Goal: Task Accomplishment & Management: Manage account settings

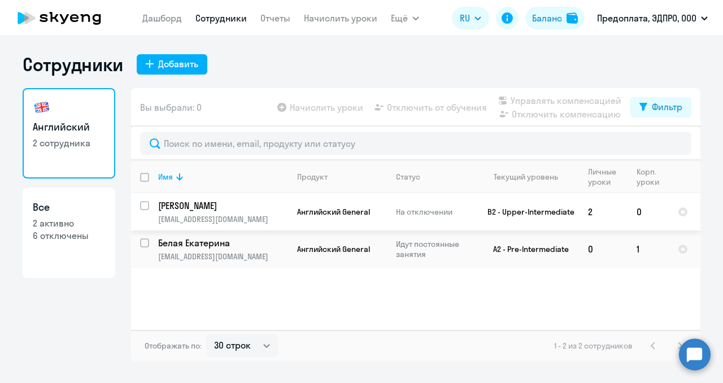
select select "30"
click at [145, 206] on input "select row 17525475" at bounding box center [151, 212] width 23 height 23
checkbox input "true"
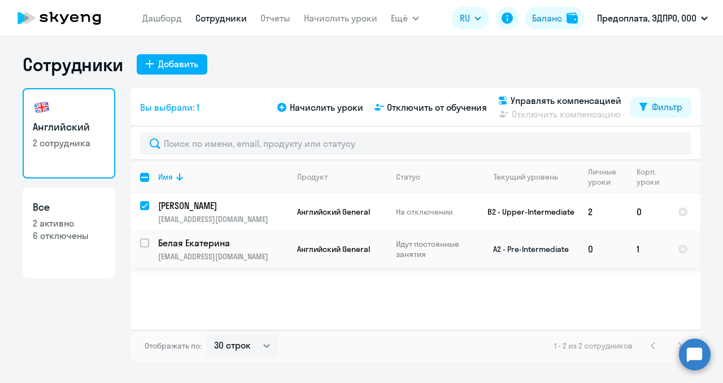
click at [147, 236] on div at bounding box center [145, 242] width 27 height 27
checkbox input "true"
click at [147, 207] on input "deselect row 17525475" at bounding box center [151, 212] width 23 height 23
checkbox input "false"
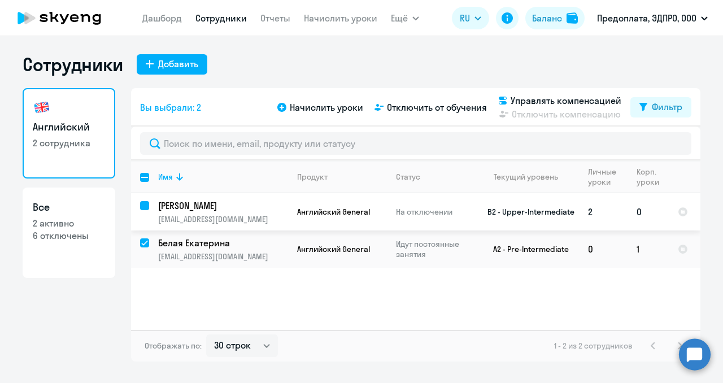
checkbox input "false"
click at [170, 22] on link "Дашборд" at bounding box center [162, 17] width 40 height 11
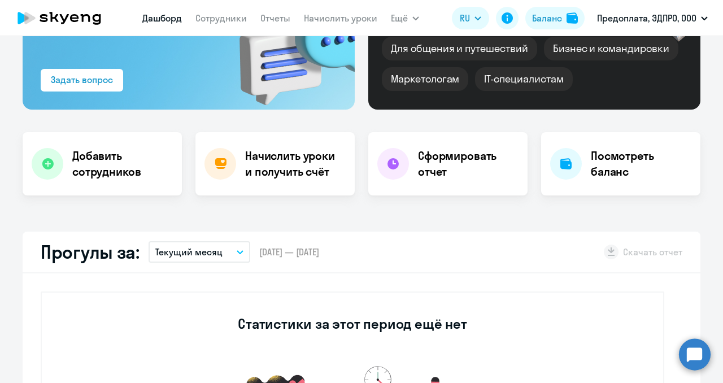
select select "30"
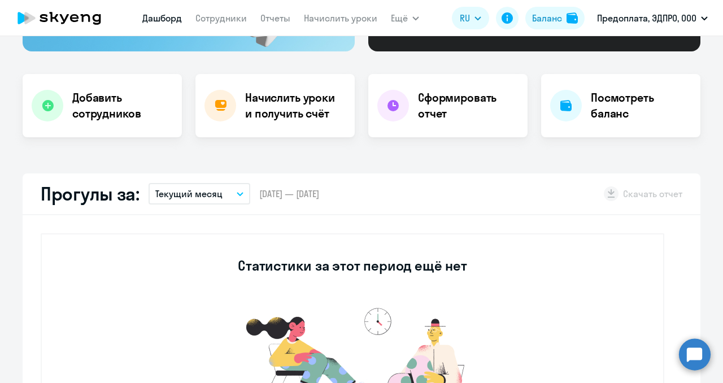
scroll to position [193, 0]
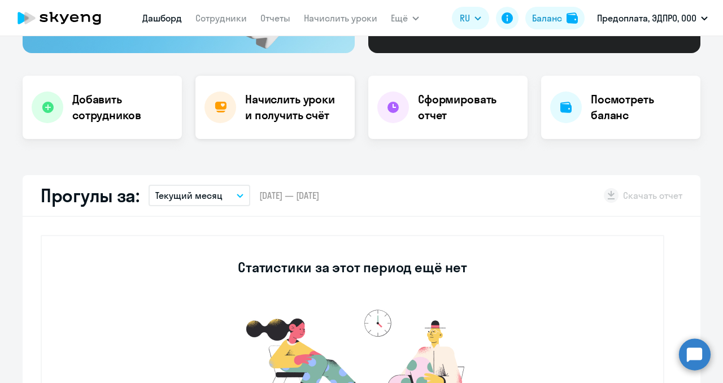
click at [250, 118] on h4 "Начислить уроки и получить счёт" at bounding box center [294, 108] width 98 height 32
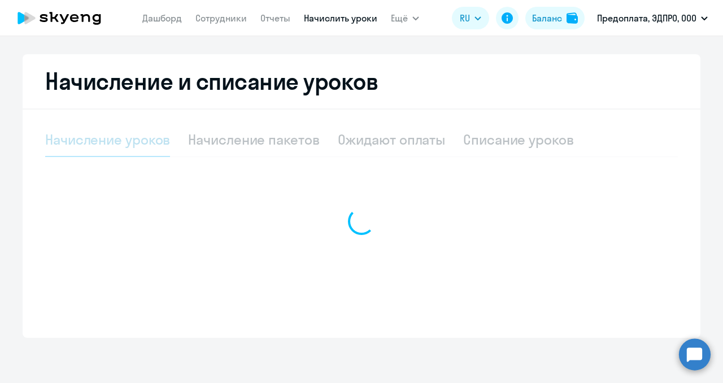
scroll to position [190, 0]
select select "10"
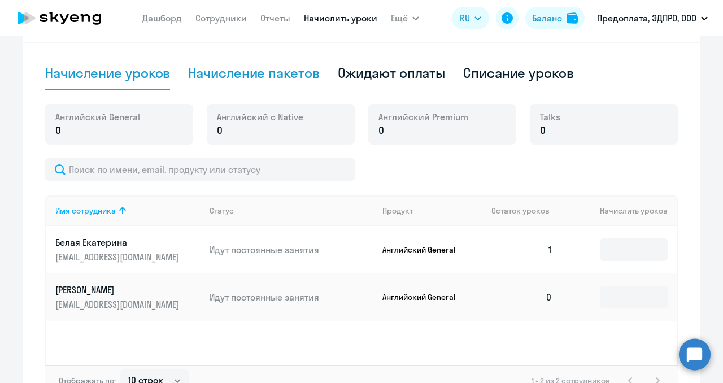
scroll to position [260, 0]
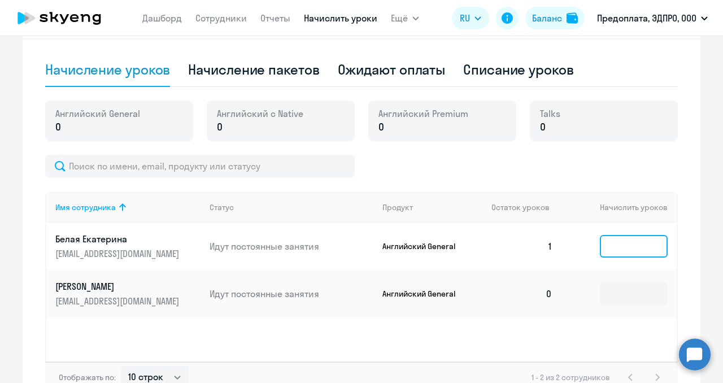
click at [620, 247] on input at bounding box center [634, 246] width 68 height 23
click at [86, 288] on p "[PERSON_NAME]" at bounding box center [118, 286] width 127 height 12
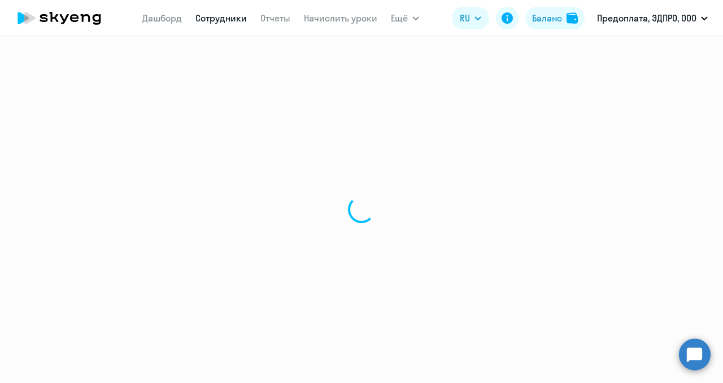
select select "english"
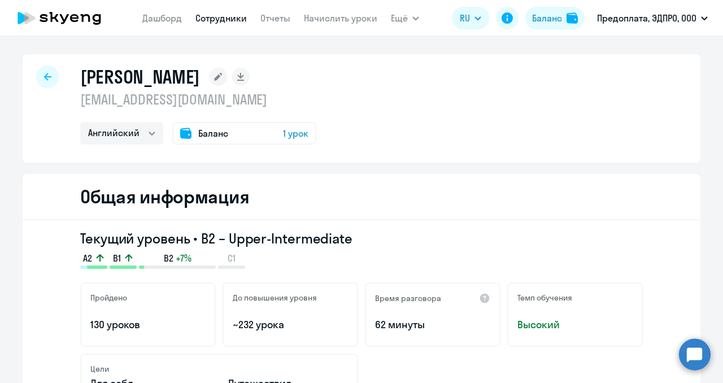
click at [331, 85] on div "[PERSON_NAME] [EMAIL_ADDRESS][DOMAIN_NAME] Английский Баланс 1 урок" at bounding box center [362, 108] width 678 height 108
click at [185, 136] on icon at bounding box center [185, 133] width 11 height 11
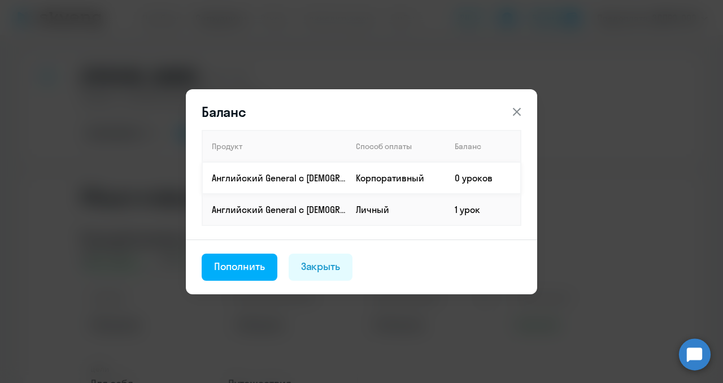
click at [371, 179] on td "Корпоративный" at bounding box center [396, 178] width 99 height 32
click at [254, 265] on div "Пополнить" at bounding box center [239, 266] width 51 height 15
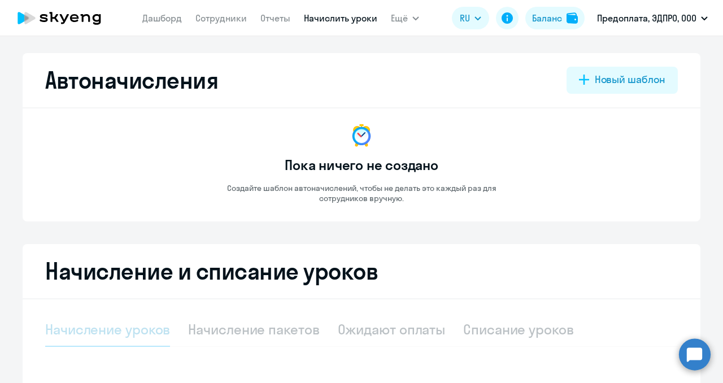
select select "10"
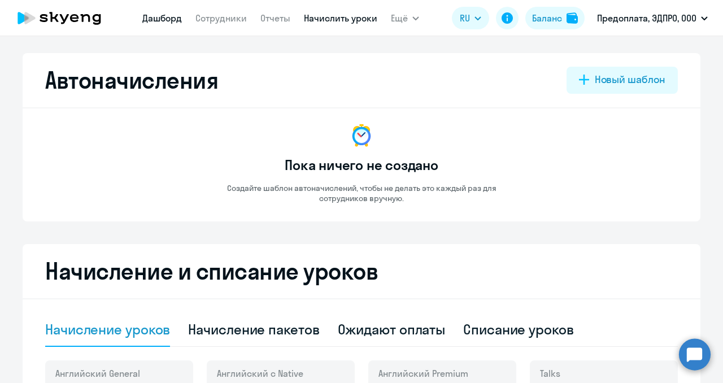
click at [158, 16] on link "Дашборд" at bounding box center [162, 17] width 40 height 11
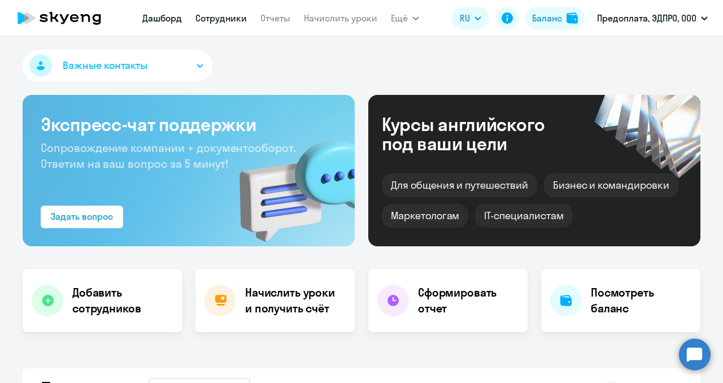
click at [206, 18] on link "Сотрудники" at bounding box center [220, 17] width 51 height 11
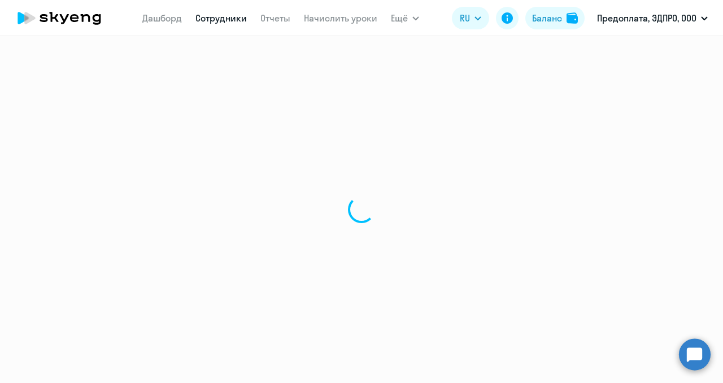
select select "30"
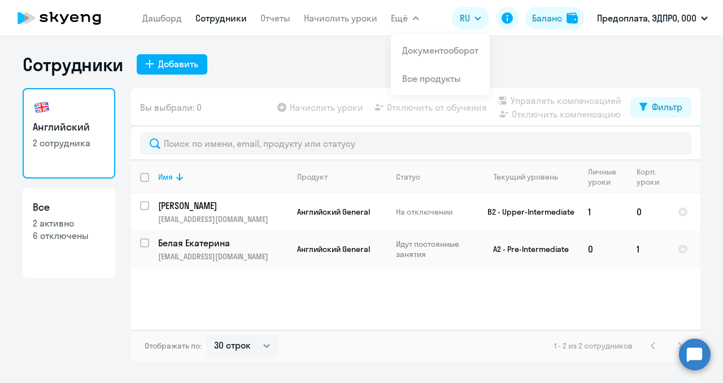
click at [393, 20] on span "Ещё" at bounding box center [399, 18] width 17 height 14
click at [146, 245] on input "select row 17753397" at bounding box center [151, 249] width 23 height 23
checkbox input "true"
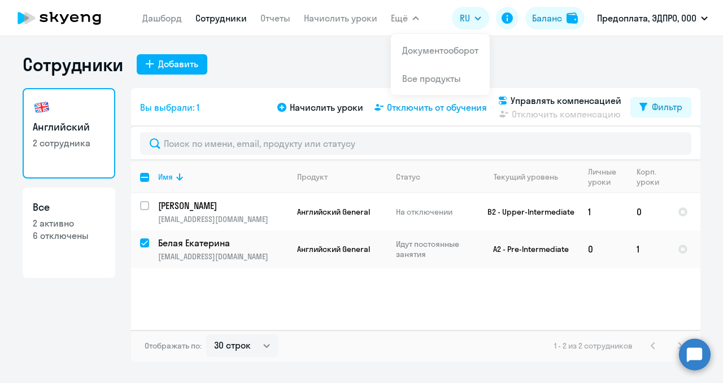
click at [420, 110] on span "Отключить от обучения" at bounding box center [437, 108] width 100 height 14
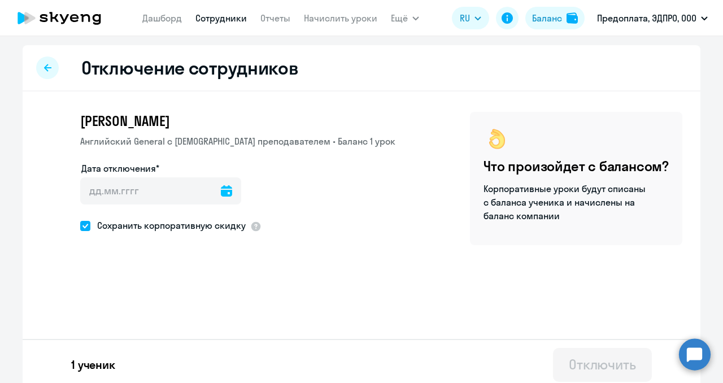
scroll to position [7, 0]
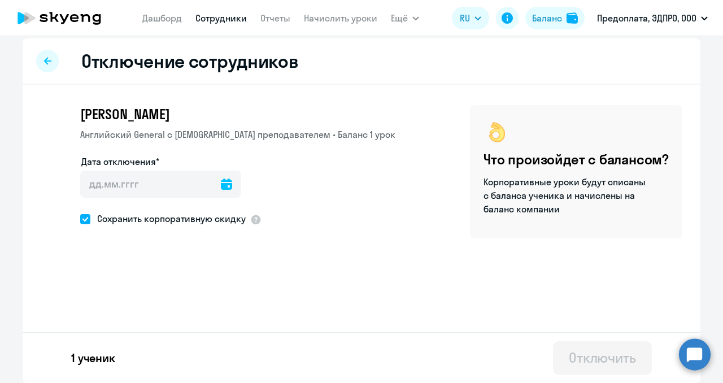
click at [44, 60] on icon at bounding box center [47, 61] width 7 height 8
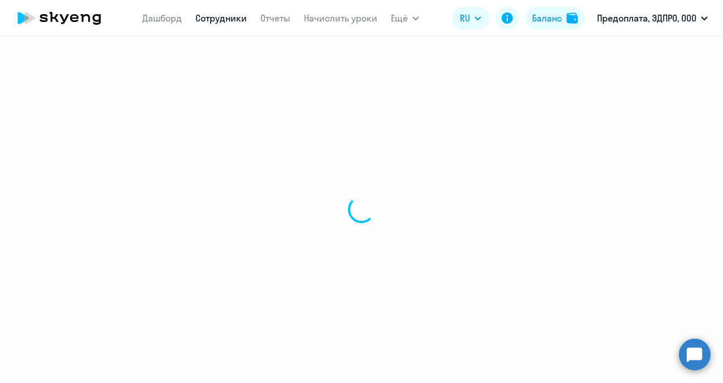
select select "30"
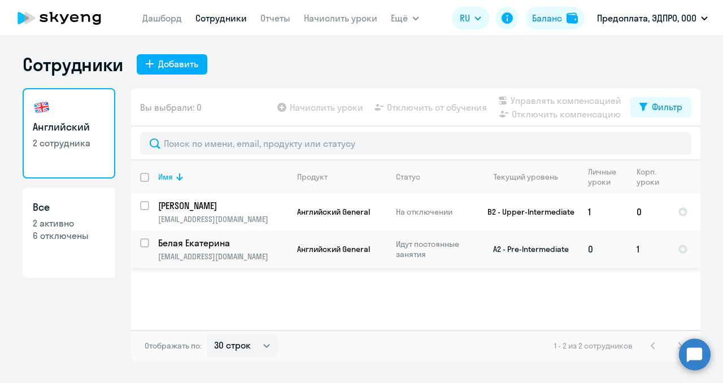
click at [146, 240] on input "select row 17753397" at bounding box center [151, 249] width 23 height 23
checkbox input "true"
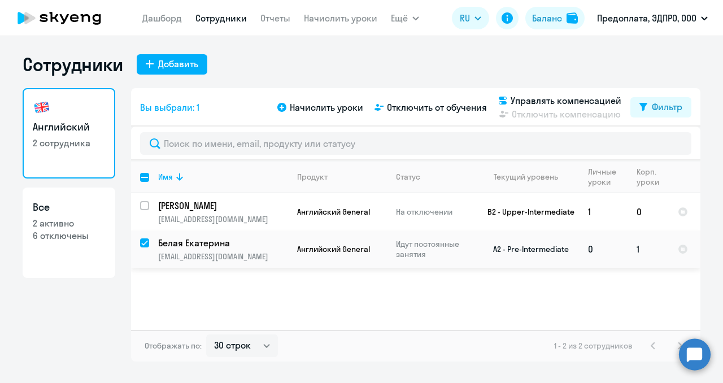
click at [639, 250] on td "1" at bounding box center [648, 248] width 41 height 37
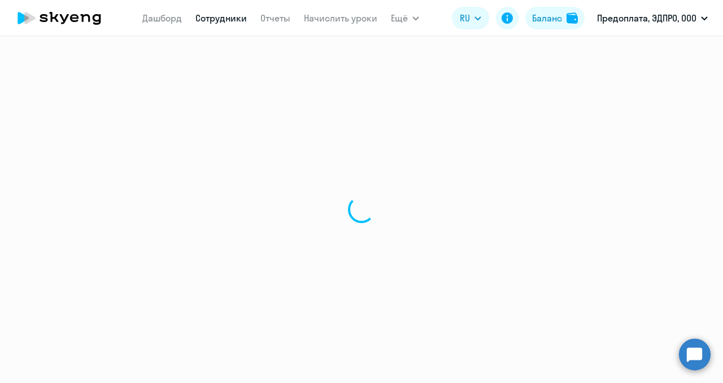
select select "english"
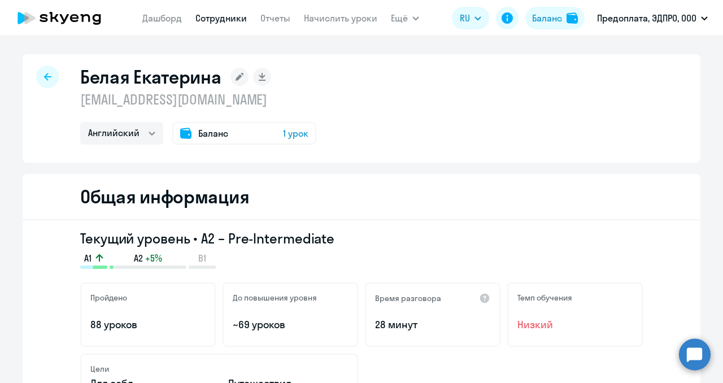
click at [295, 134] on span "1 урок" at bounding box center [295, 134] width 25 height 14
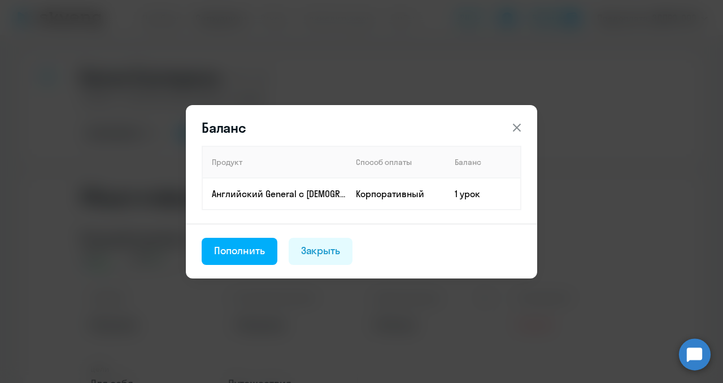
click at [519, 128] on icon at bounding box center [517, 128] width 14 height 14
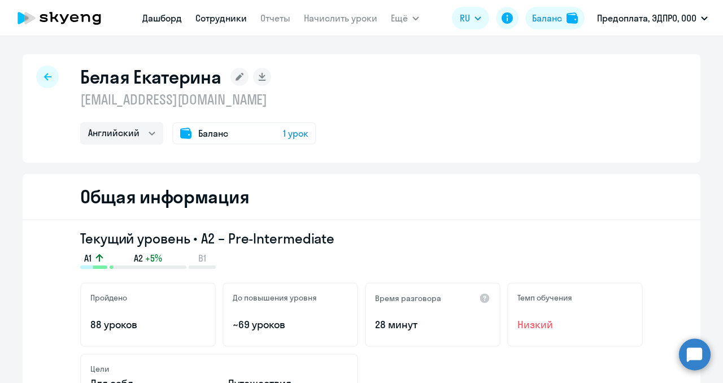
click at [164, 19] on link "Дашборд" at bounding box center [162, 17] width 40 height 11
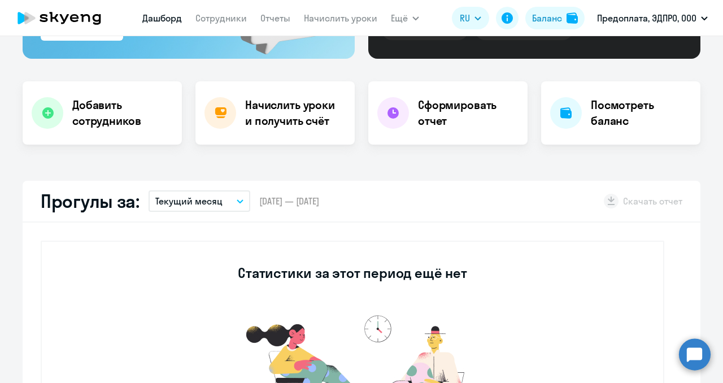
select select "30"
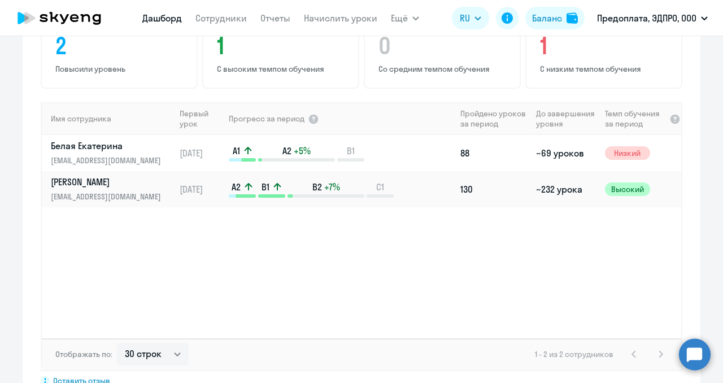
scroll to position [755, 0]
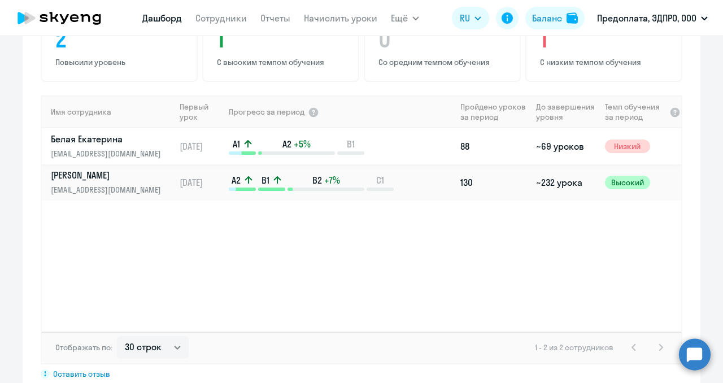
click at [95, 143] on p "Белая Екатерина" at bounding box center [109, 139] width 116 height 12
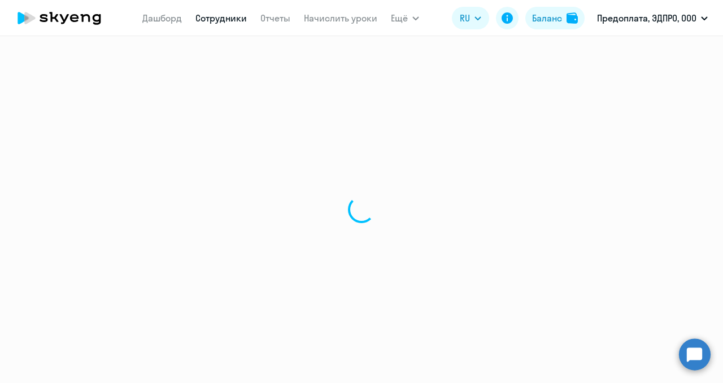
select select "english"
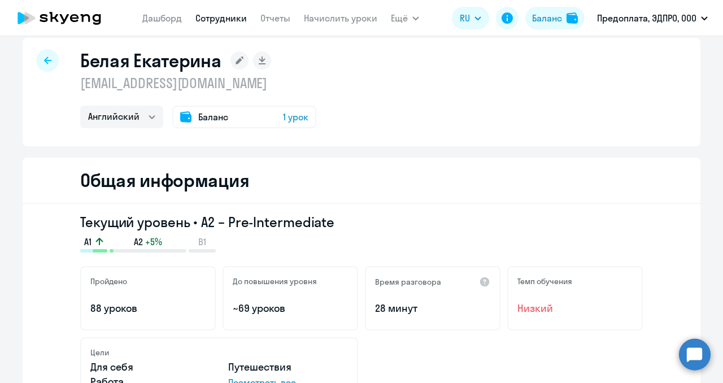
scroll to position [18, 0]
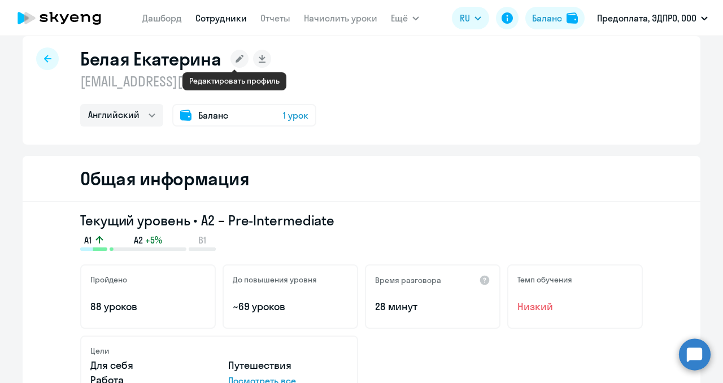
click at [236, 60] on icon at bounding box center [240, 59] width 8 height 8
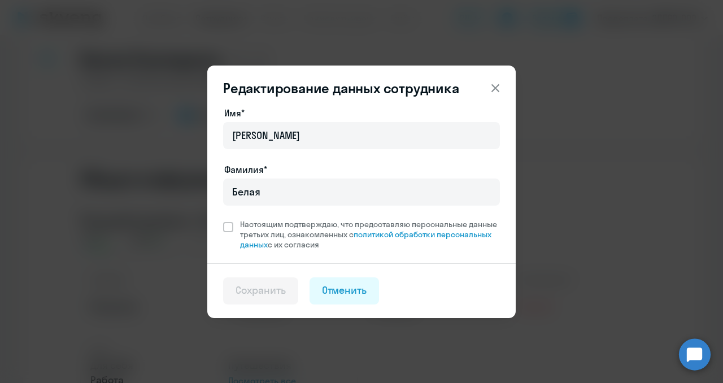
click at [493, 89] on icon at bounding box center [496, 88] width 14 height 14
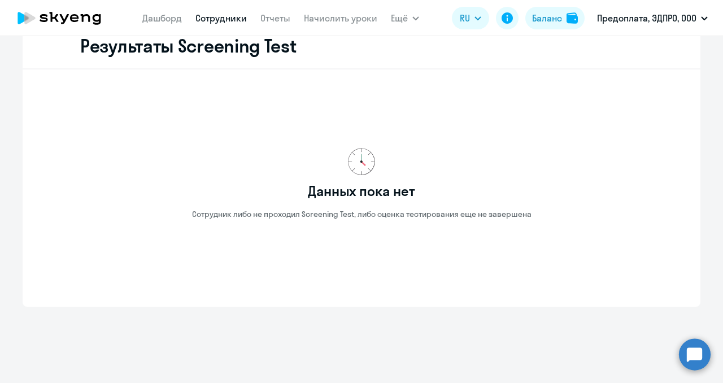
scroll to position [1949, 0]
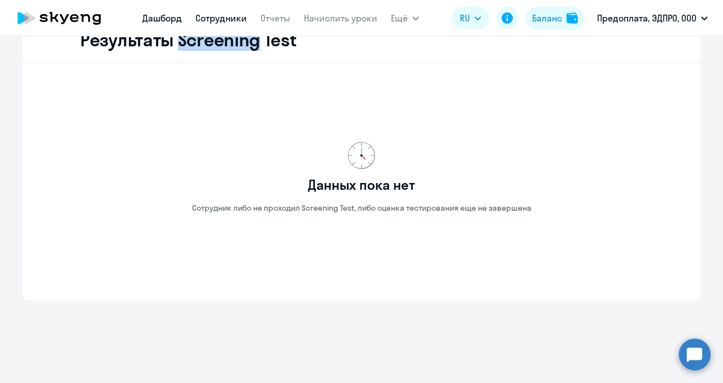
click at [176, 14] on link "Дашборд" at bounding box center [162, 17] width 40 height 11
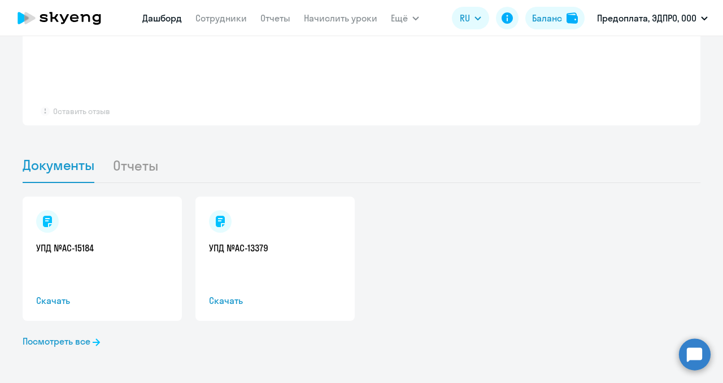
scroll to position [1018, 0]
select select "30"
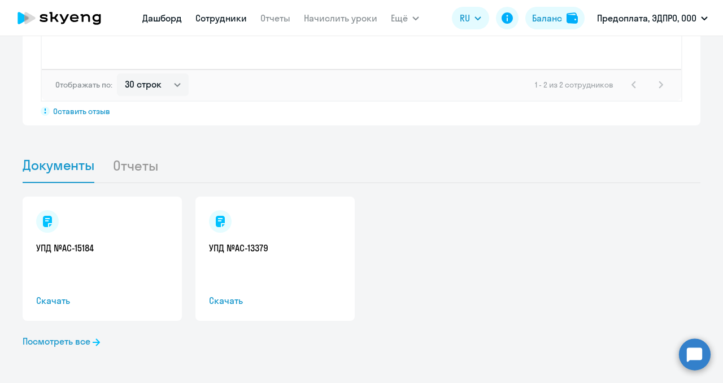
click at [212, 20] on link "Сотрудники" at bounding box center [220, 17] width 51 height 11
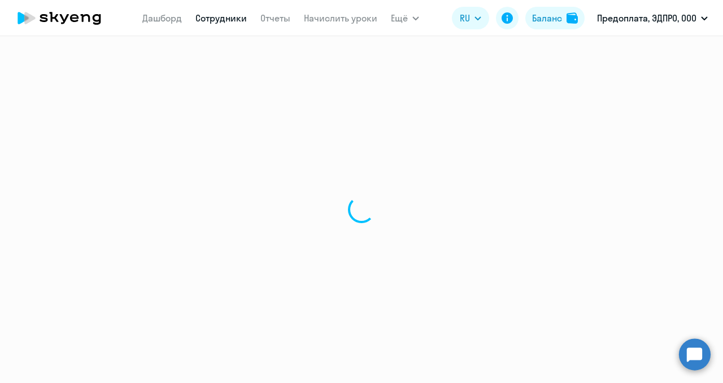
select select "30"
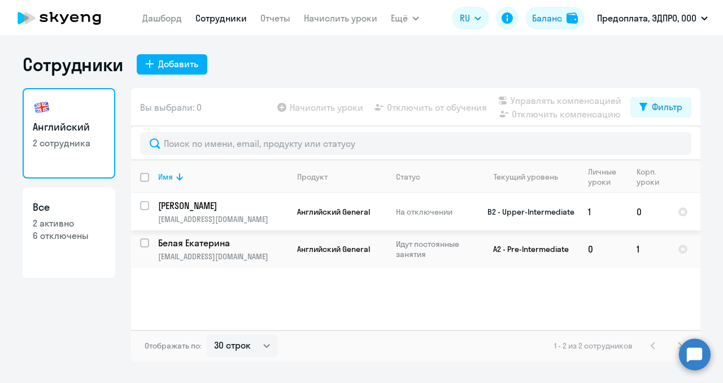
click at [147, 209] on input "select row 17525475" at bounding box center [151, 212] width 23 height 23
checkbox input "true"
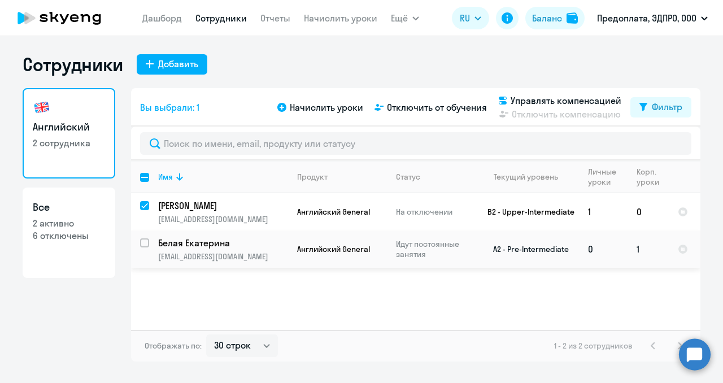
click at [144, 241] on input "select row 17753397" at bounding box center [151, 249] width 23 height 23
checkbox input "true"
click at [149, 242] on input "deselect row 17753397" at bounding box center [151, 249] width 23 height 23
checkbox input "false"
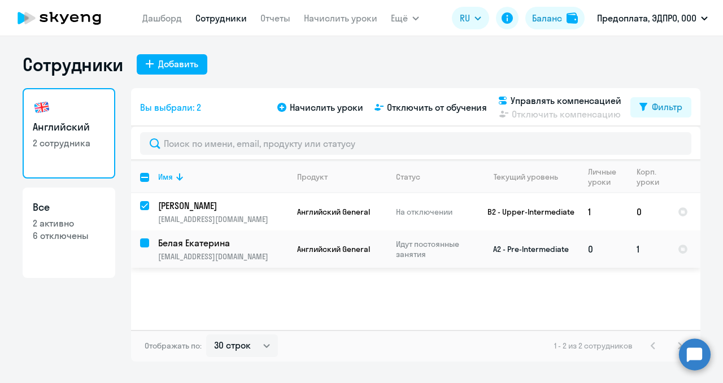
checkbox input "false"
click at [148, 241] on input "select row 17753397" at bounding box center [151, 249] width 23 height 23
checkbox input "true"
click at [146, 207] on input "deselect row 17525475" at bounding box center [151, 212] width 23 height 23
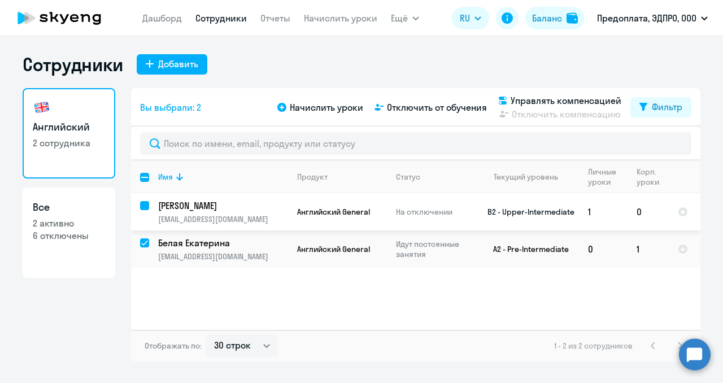
checkbox input "false"
click at [552, 250] on td "A2 - Pre-Intermediate" at bounding box center [526, 248] width 105 height 37
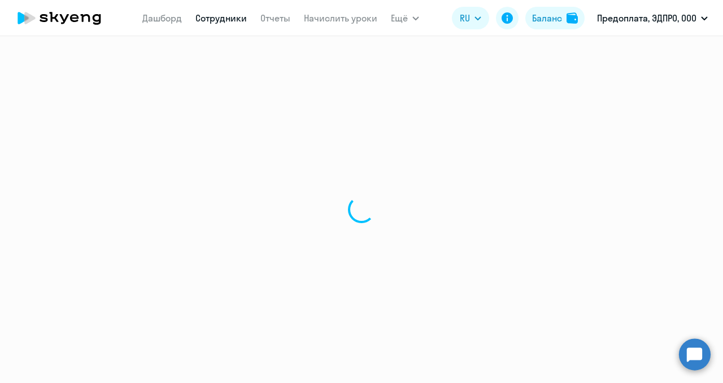
select select "english"
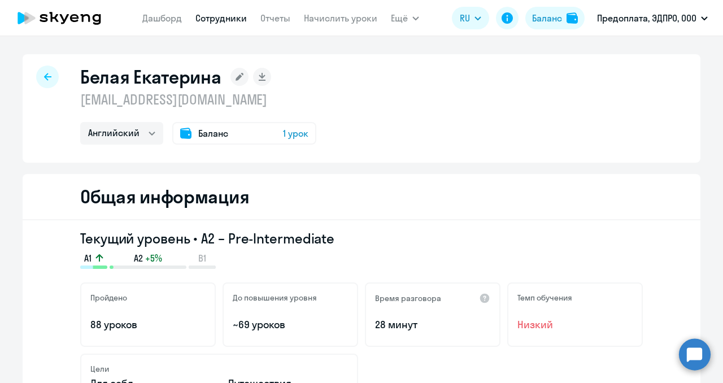
click at [210, 131] on span "Баланс" at bounding box center [213, 134] width 30 height 14
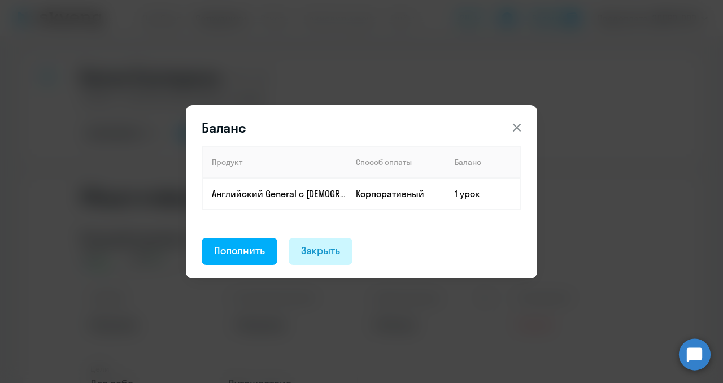
click at [322, 249] on div "Закрыть" at bounding box center [321, 250] width 40 height 15
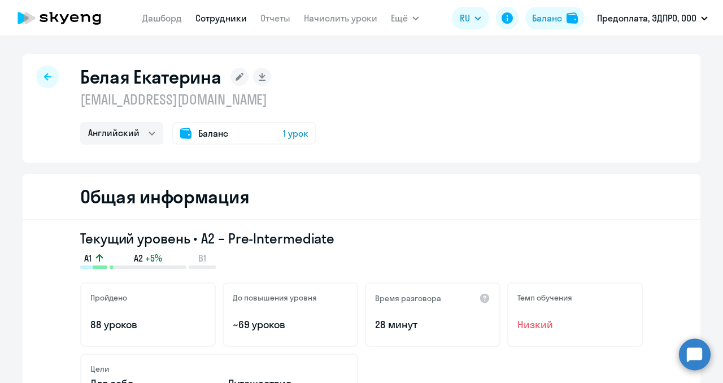
click at [295, 132] on span "1 урок" at bounding box center [295, 134] width 25 height 14
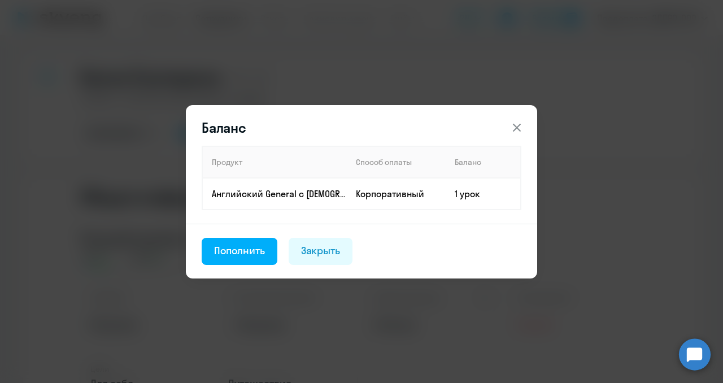
click at [520, 123] on icon at bounding box center [517, 127] width 8 height 8
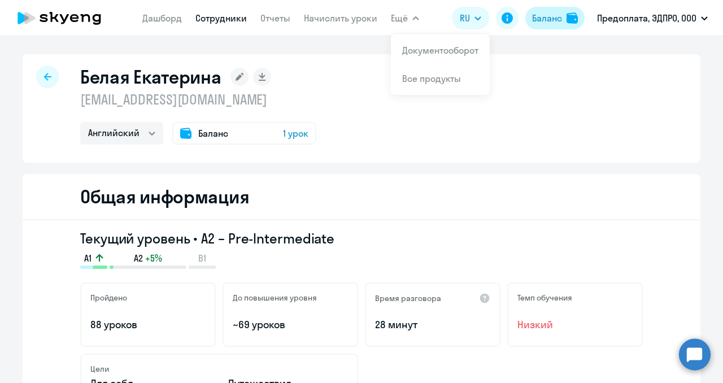
click at [548, 20] on div "Баланс" at bounding box center [547, 18] width 30 height 14
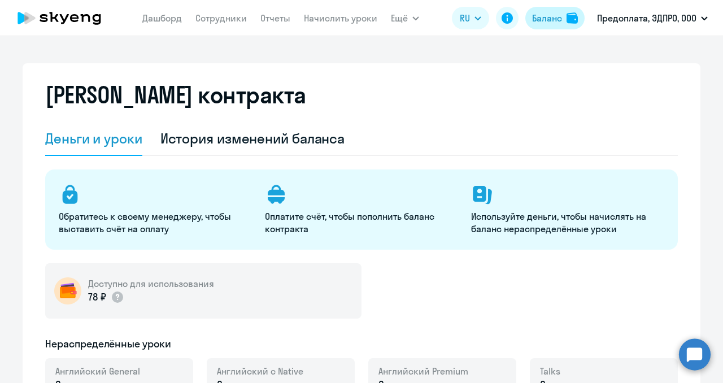
select select "english_adult_not_native_speaker"
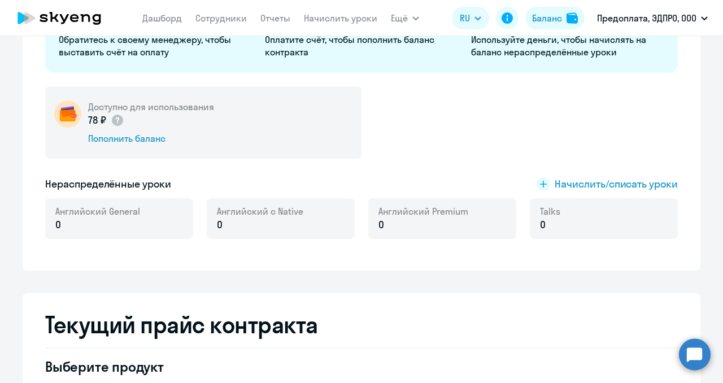
scroll to position [178, 0]
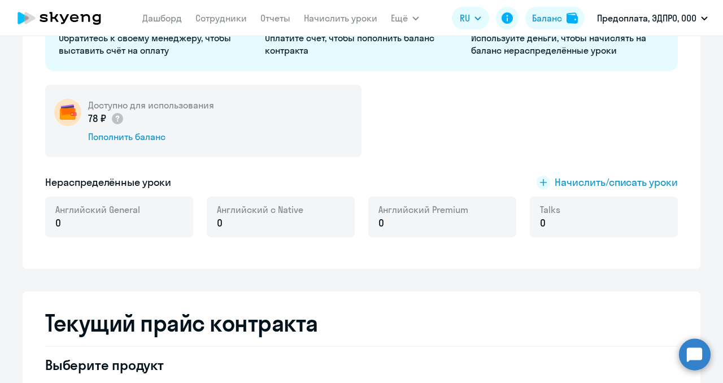
click at [92, 223] on p "0" at bounding box center [97, 223] width 85 height 15
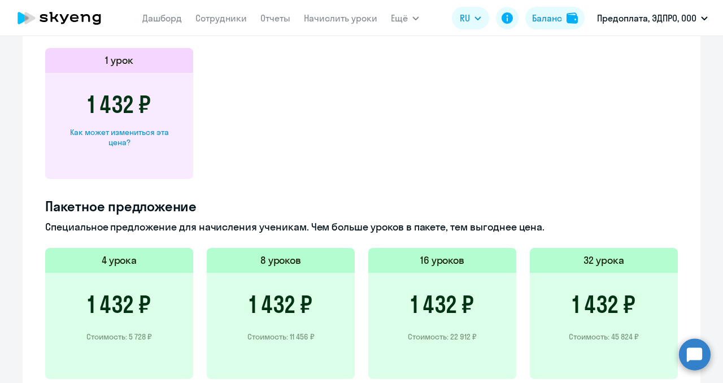
scroll to position [625, 0]
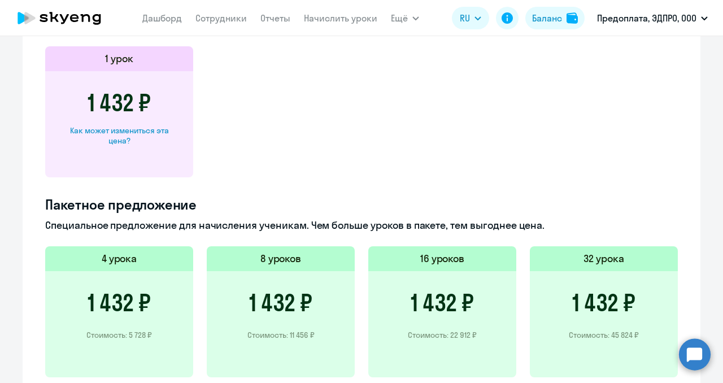
click at [155, 135] on div "Как может измениться эта цена?" at bounding box center [119, 135] width 112 height 20
select select "english_adult_not_native_speaker"
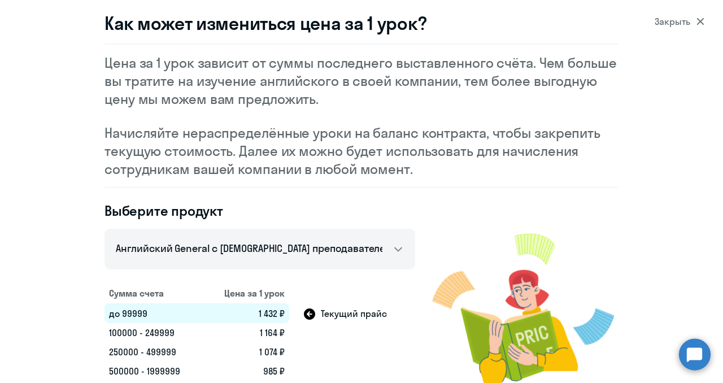
scroll to position [0, 0]
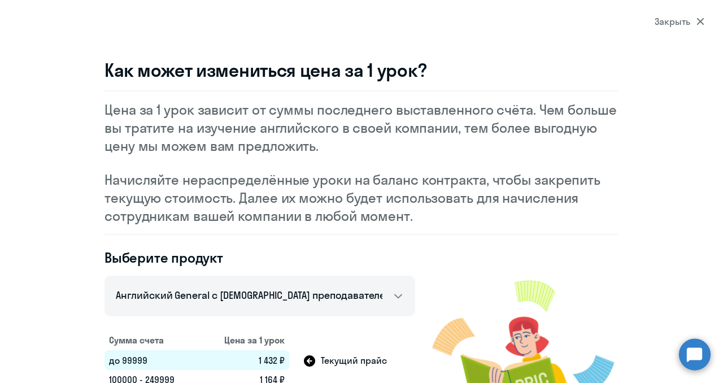
click at [702, 18] on icon at bounding box center [699, 21] width 7 height 7
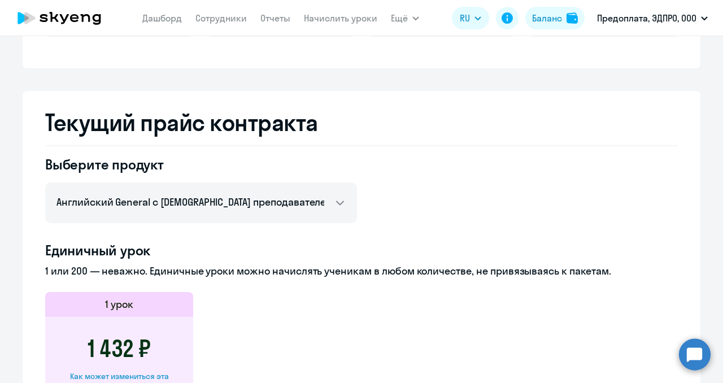
scroll to position [306, 0]
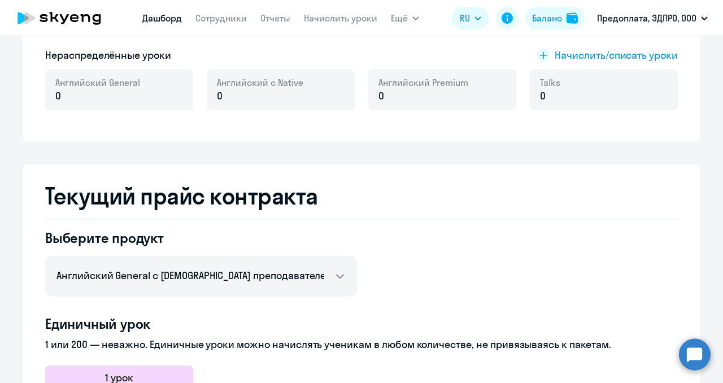
click at [160, 16] on link "Дашборд" at bounding box center [162, 17] width 40 height 11
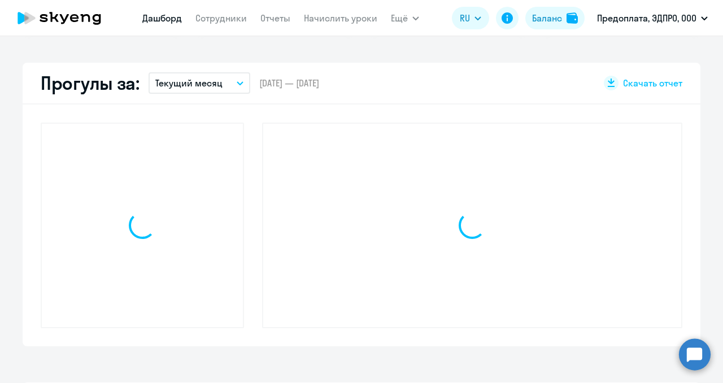
scroll to position [385, 0]
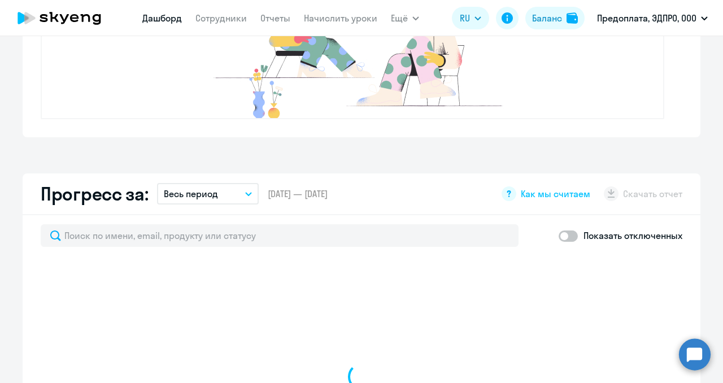
select select "30"
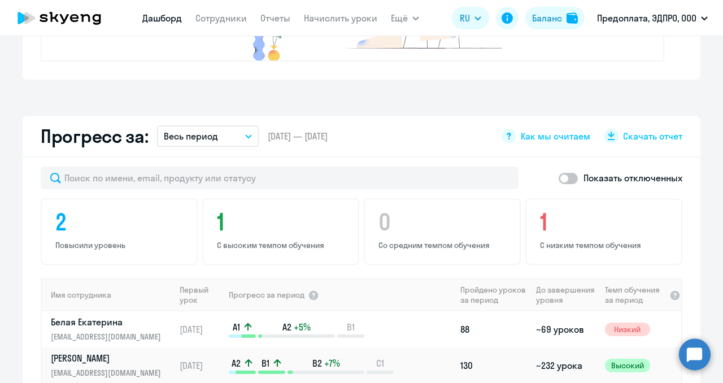
scroll to position [571, 0]
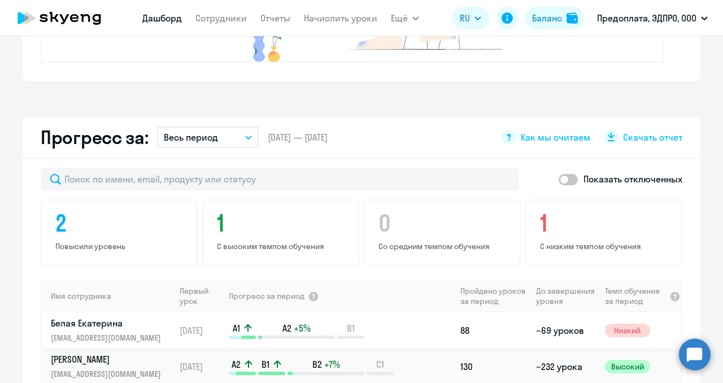
click at [115, 325] on p "Белая Екатерина" at bounding box center [109, 323] width 116 height 12
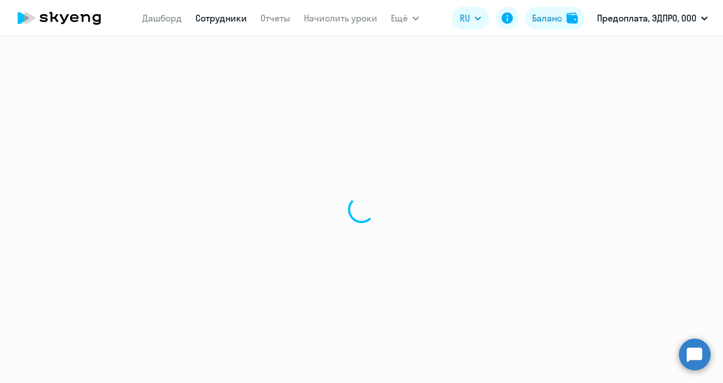
select select "english"
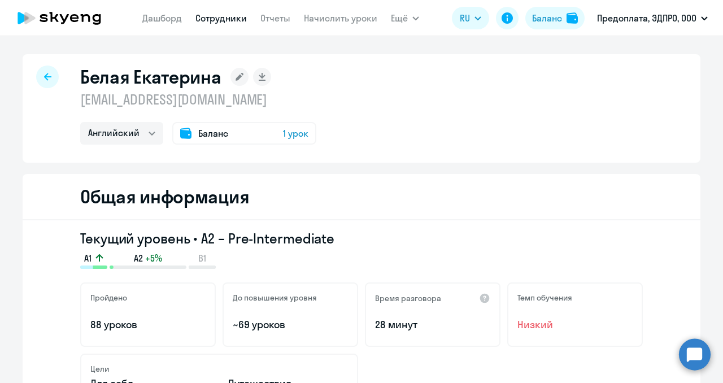
click at [295, 132] on span "1 урок" at bounding box center [295, 134] width 25 height 14
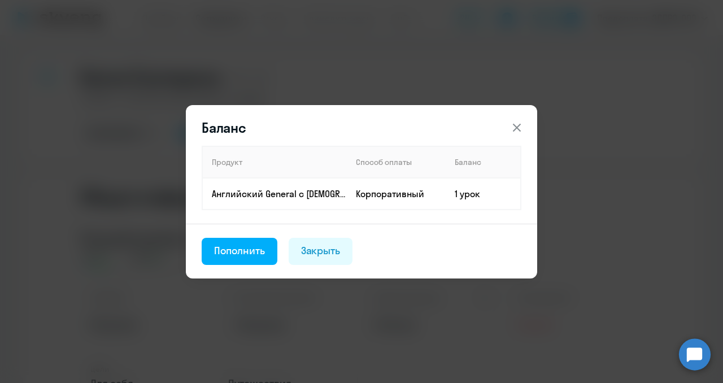
click at [520, 121] on icon at bounding box center [517, 128] width 14 height 14
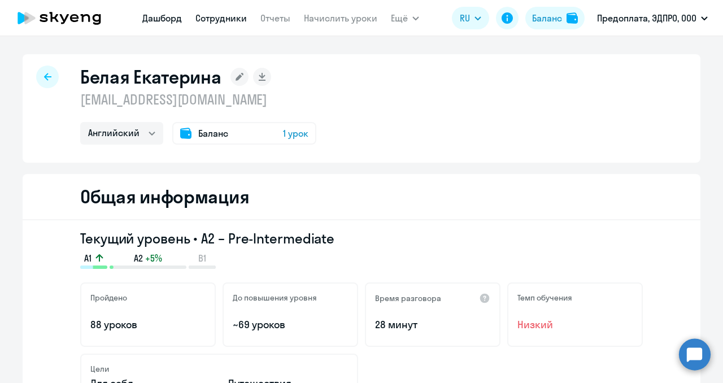
click at [171, 19] on link "Дашборд" at bounding box center [162, 17] width 40 height 11
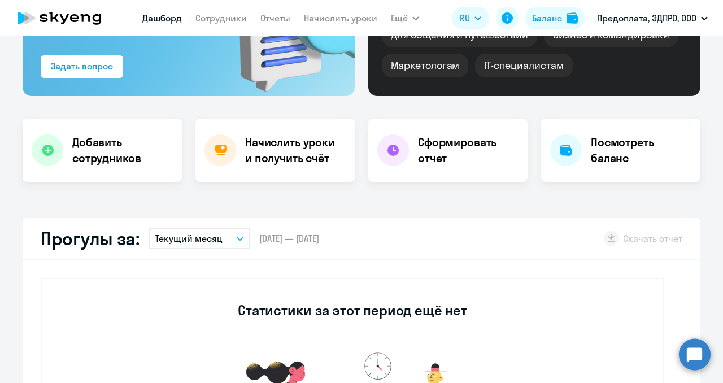
select select "30"
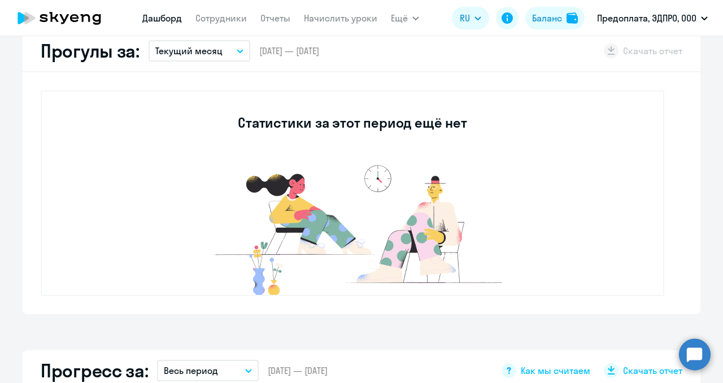
scroll to position [321, 0]
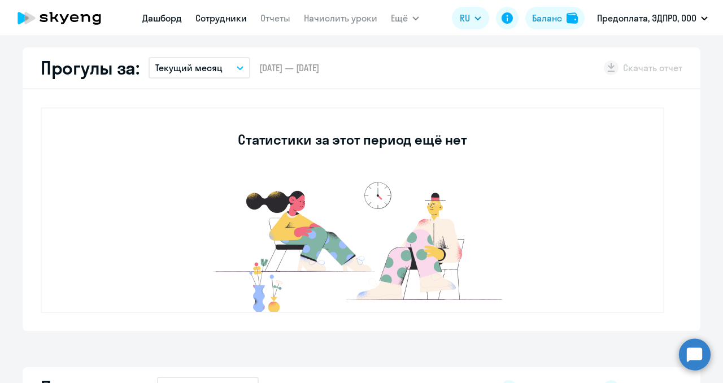
click at [217, 16] on link "Сотрудники" at bounding box center [220, 17] width 51 height 11
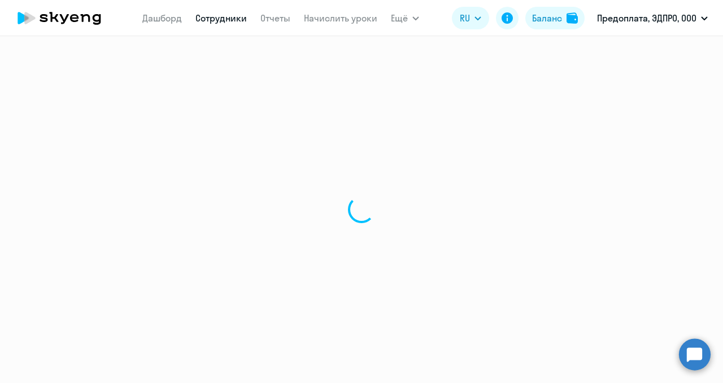
select select "30"
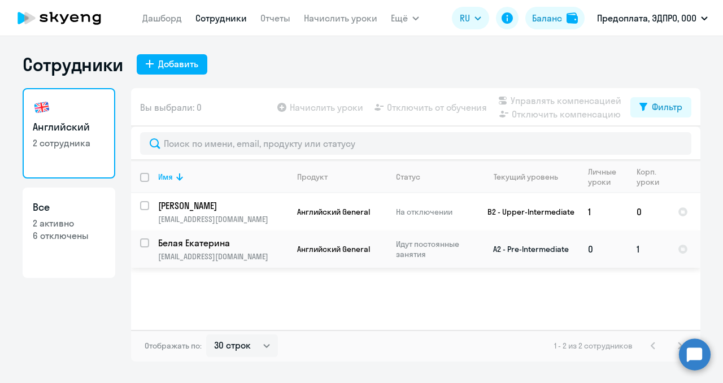
click at [147, 243] on input "select row 17753397" at bounding box center [151, 249] width 23 height 23
checkbox input "true"
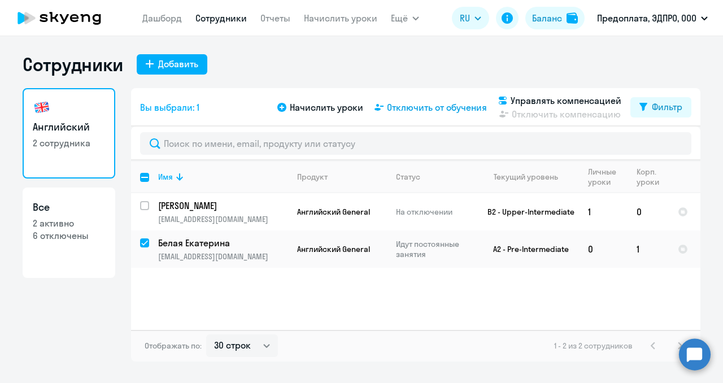
click at [432, 108] on span "Отключить от обучения" at bounding box center [437, 108] width 100 height 14
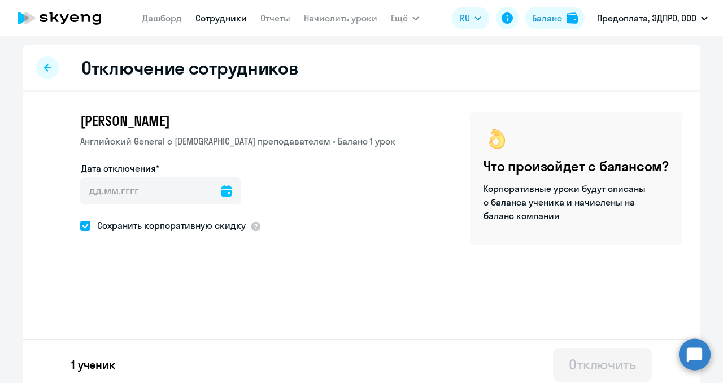
scroll to position [7, 0]
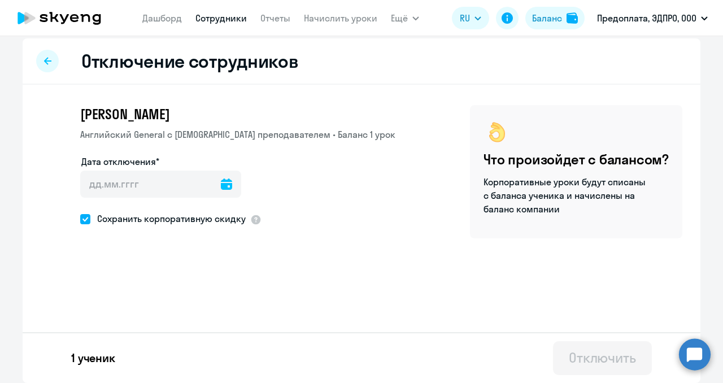
click at [221, 187] on icon at bounding box center [226, 183] width 11 height 11
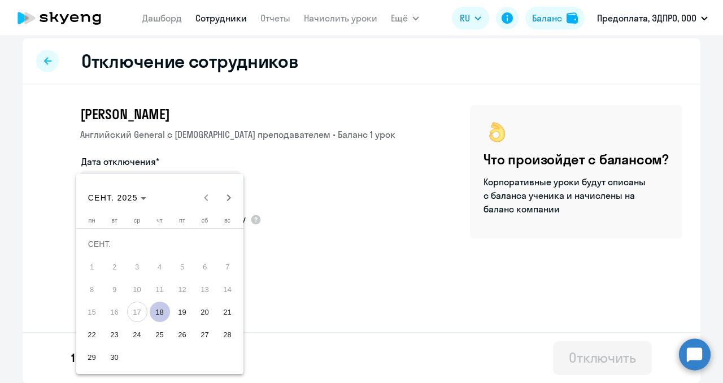
click at [154, 315] on span "18" at bounding box center [160, 312] width 20 height 20
type input "[DATE]"
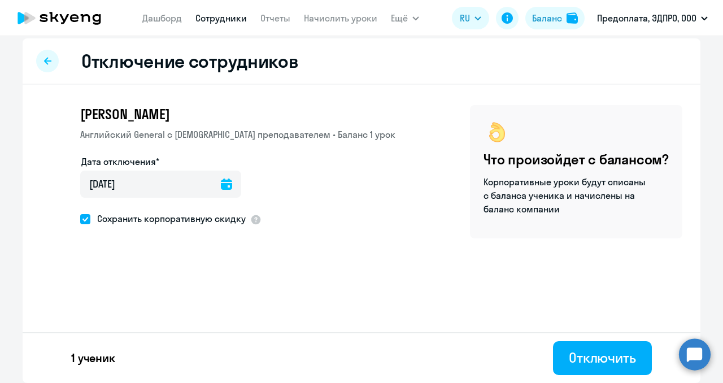
click at [318, 243] on div "[PERSON_NAME] Английский General с [DEMOGRAPHIC_DATA] преподавателем • Баланс 1…" at bounding box center [362, 201] width 678 height 232
click at [569, 356] on div "Отключить" at bounding box center [602, 357] width 67 height 18
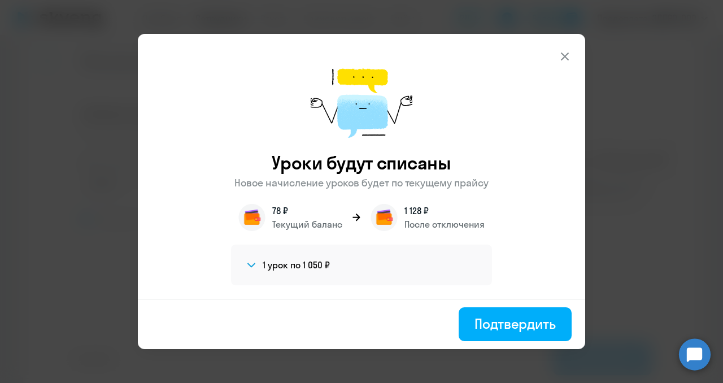
click at [567, 58] on icon at bounding box center [565, 57] width 8 height 8
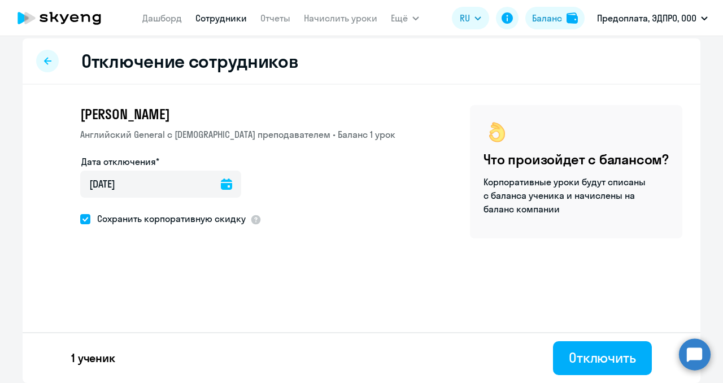
click at [38, 65] on div at bounding box center [47, 61] width 23 height 23
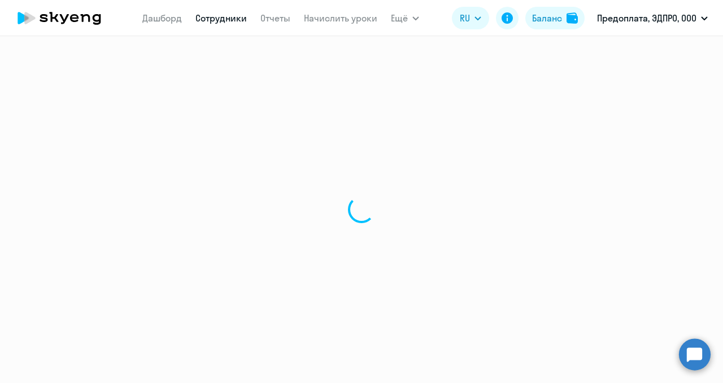
select select "30"
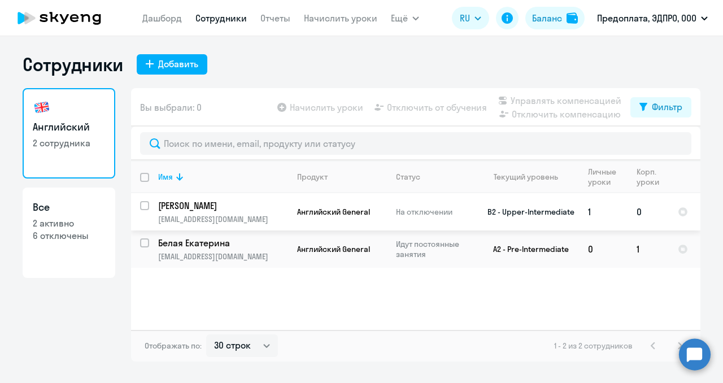
click at [640, 213] on td "0" at bounding box center [648, 211] width 41 height 37
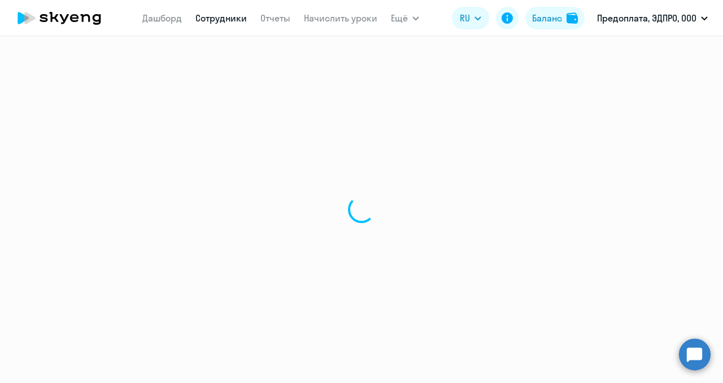
select select "english"
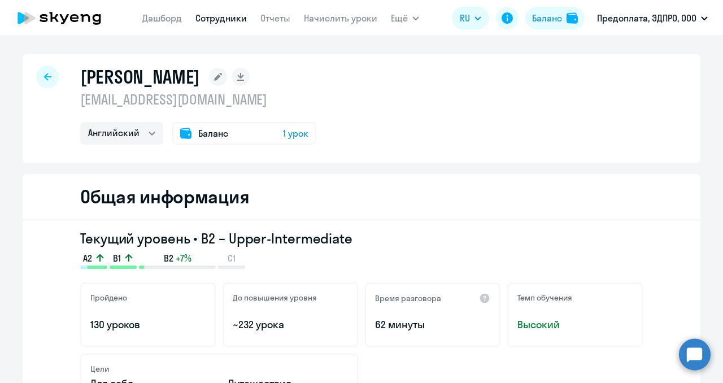
click at [289, 134] on span "1 урок" at bounding box center [295, 134] width 25 height 14
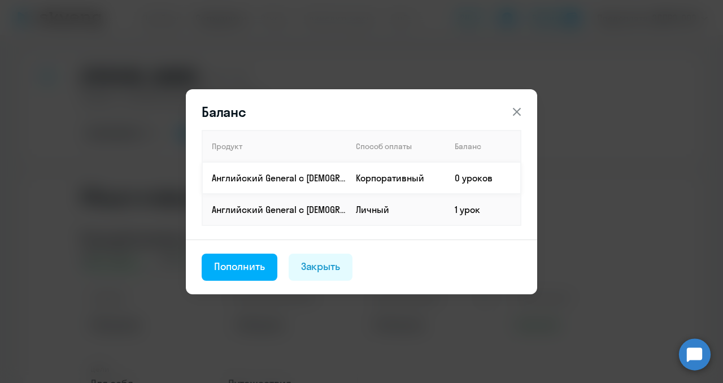
click at [465, 177] on td "0 уроков" at bounding box center [483, 178] width 75 height 32
click at [237, 269] on div "Пополнить" at bounding box center [239, 266] width 51 height 15
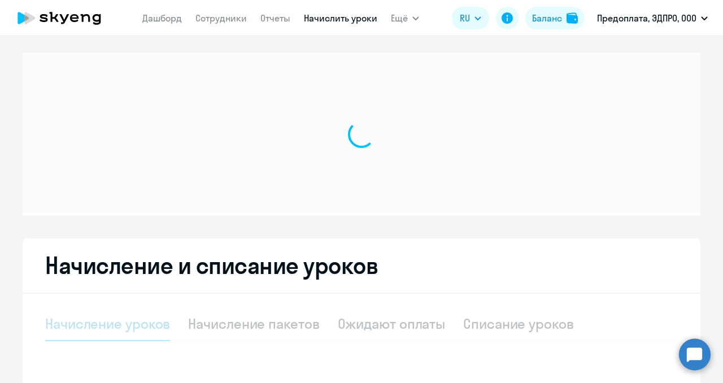
select select "10"
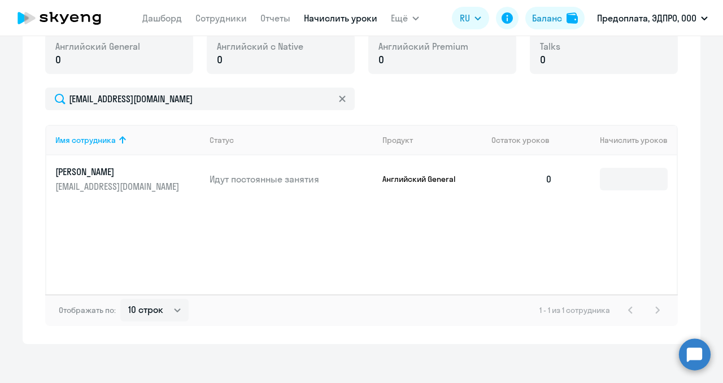
scroll to position [333, 0]
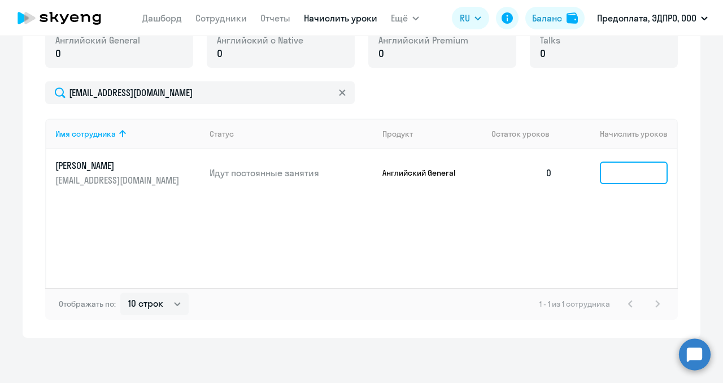
click at [608, 175] on input at bounding box center [634, 173] width 68 height 23
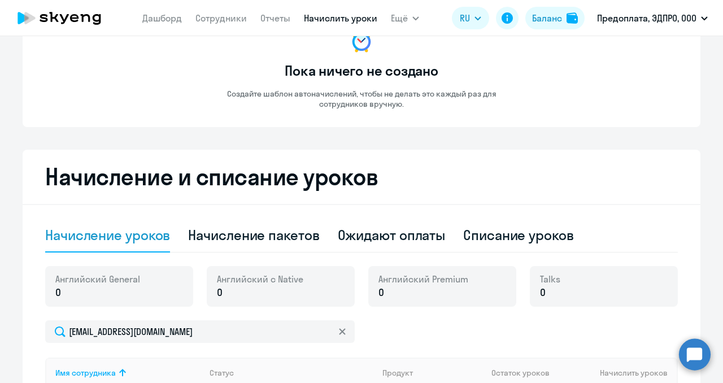
scroll to position [94, 0]
click at [543, 19] on div "Баланс" at bounding box center [547, 18] width 30 height 14
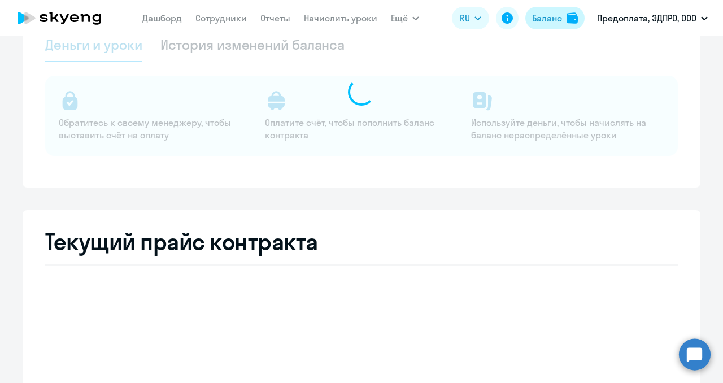
select select "english_adult_not_native_speaker"
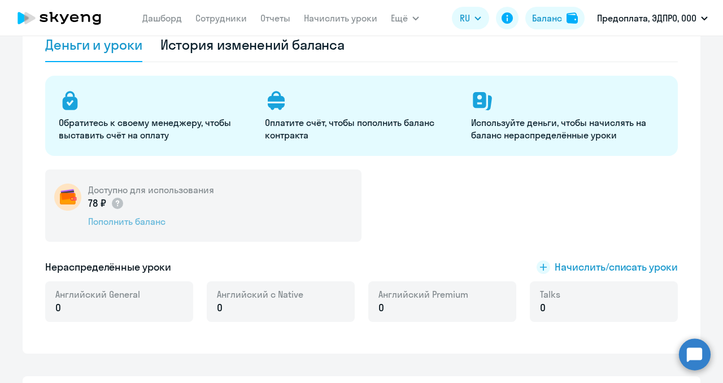
click at [123, 221] on div "Пополнить баланс" at bounding box center [151, 221] width 126 height 12
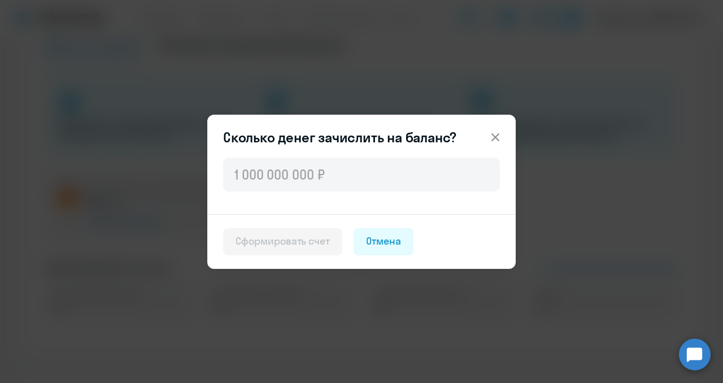
click at [491, 133] on icon at bounding box center [496, 137] width 14 height 14
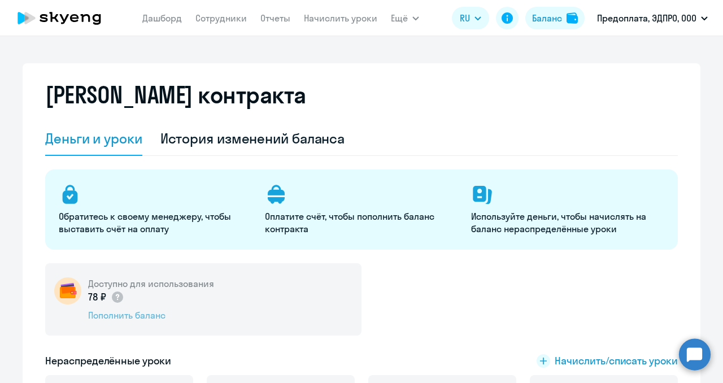
click at [153, 314] on div "Пополнить баланс" at bounding box center [151, 315] width 126 height 12
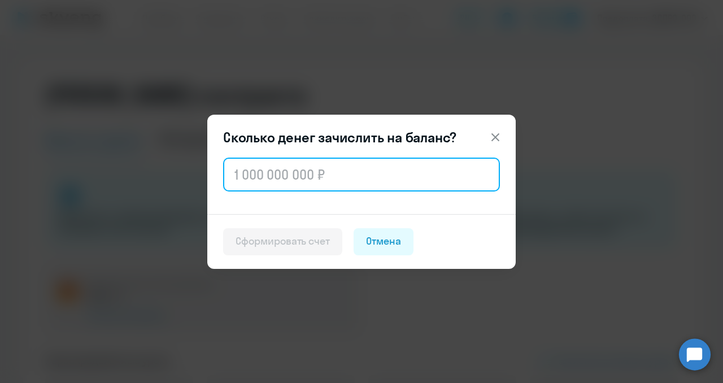
click at [251, 172] on input "text" at bounding box center [361, 175] width 277 height 34
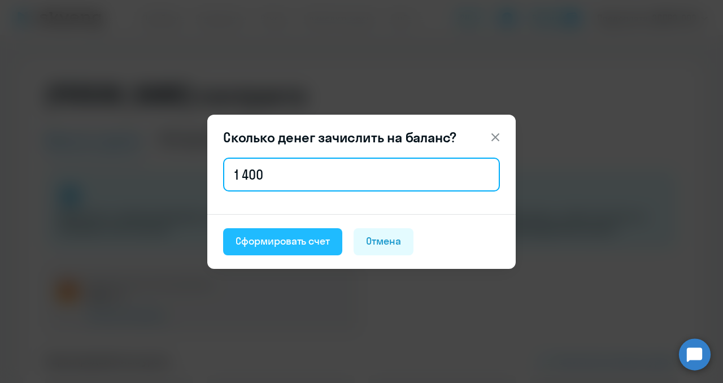
type input "1 400"
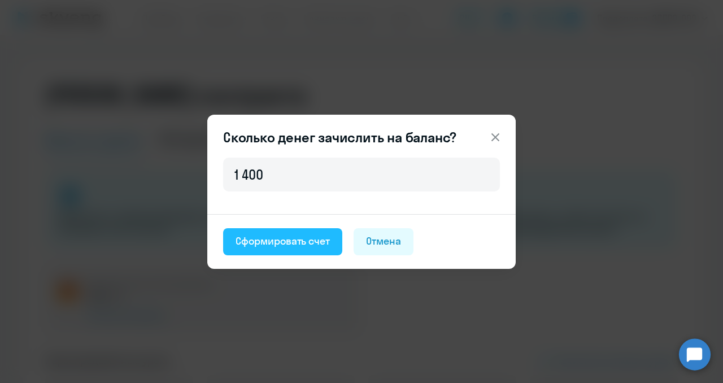
click at [276, 243] on div "Сформировать счет" at bounding box center [283, 241] width 94 height 15
